Goal: Task Accomplishment & Management: Manage account settings

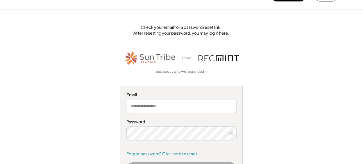
scroll to position [29, 0]
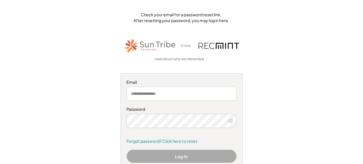
type input "**********"
click at [230, 119] on icon at bounding box center [231, 121] width 6 height 6
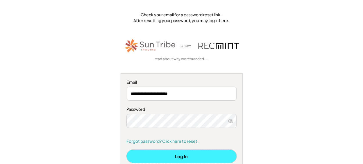
click at [175, 158] on button "Log In" at bounding box center [182, 156] width 110 height 13
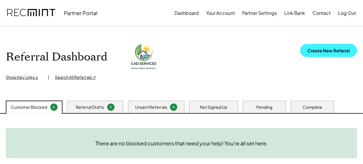
click at [317, 49] on button "Create New Referral" at bounding box center [328, 50] width 57 height 13
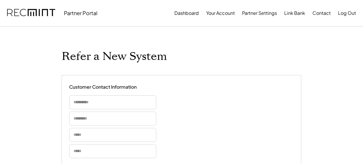
select select "**********"
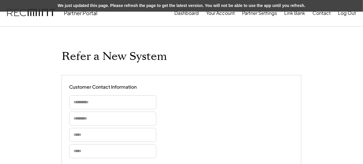
click at [205, 6] on div "We just updated this page. Please refresh the page to get the latest version. Y…" at bounding box center [181, 6] width 363 height 12
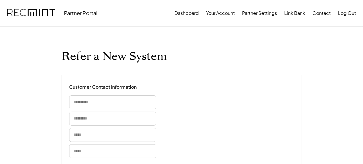
select select "**********"
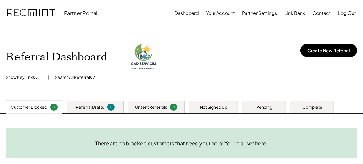
click at [80, 107] on div "Referral Drafts" at bounding box center [90, 107] width 28 height 6
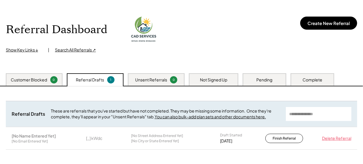
scroll to position [58, 0]
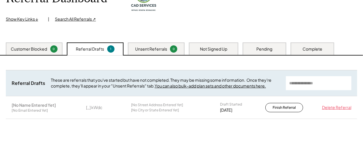
click at [331, 107] on div "Delete Referral" at bounding box center [336, 108] width 32 height 6
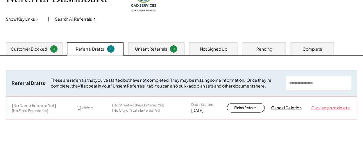
click at [339, 108] on div "Click again to delete." at bounding box center [331, 108] width 40 height 6
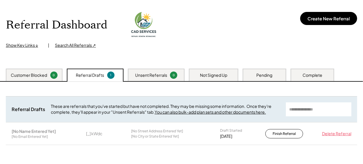
scroll to position [45, 0]
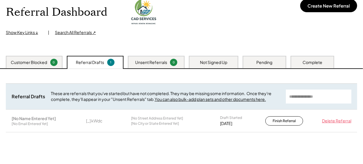
click at [335, 122] on div "Delete Referral" at bounding box center [336, 121] width 32 height 6
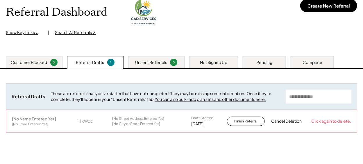
click at [329, 121] on div "Click again to delete." at bounding box center [331, 121] width 40 height 6
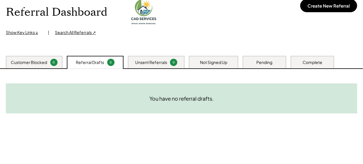
click at [38, 63] on div "Customer Blocked" at bounding box center [29, 63] width 36 height 6
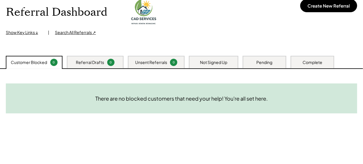
click at [83, 61] on div "Referral Drafts" at bounding box center [90, 63] width 28 height 6
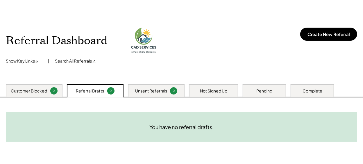
scroll to position [0, 0]
